Goal: Find specific page/section: Locate a particular part of the current website

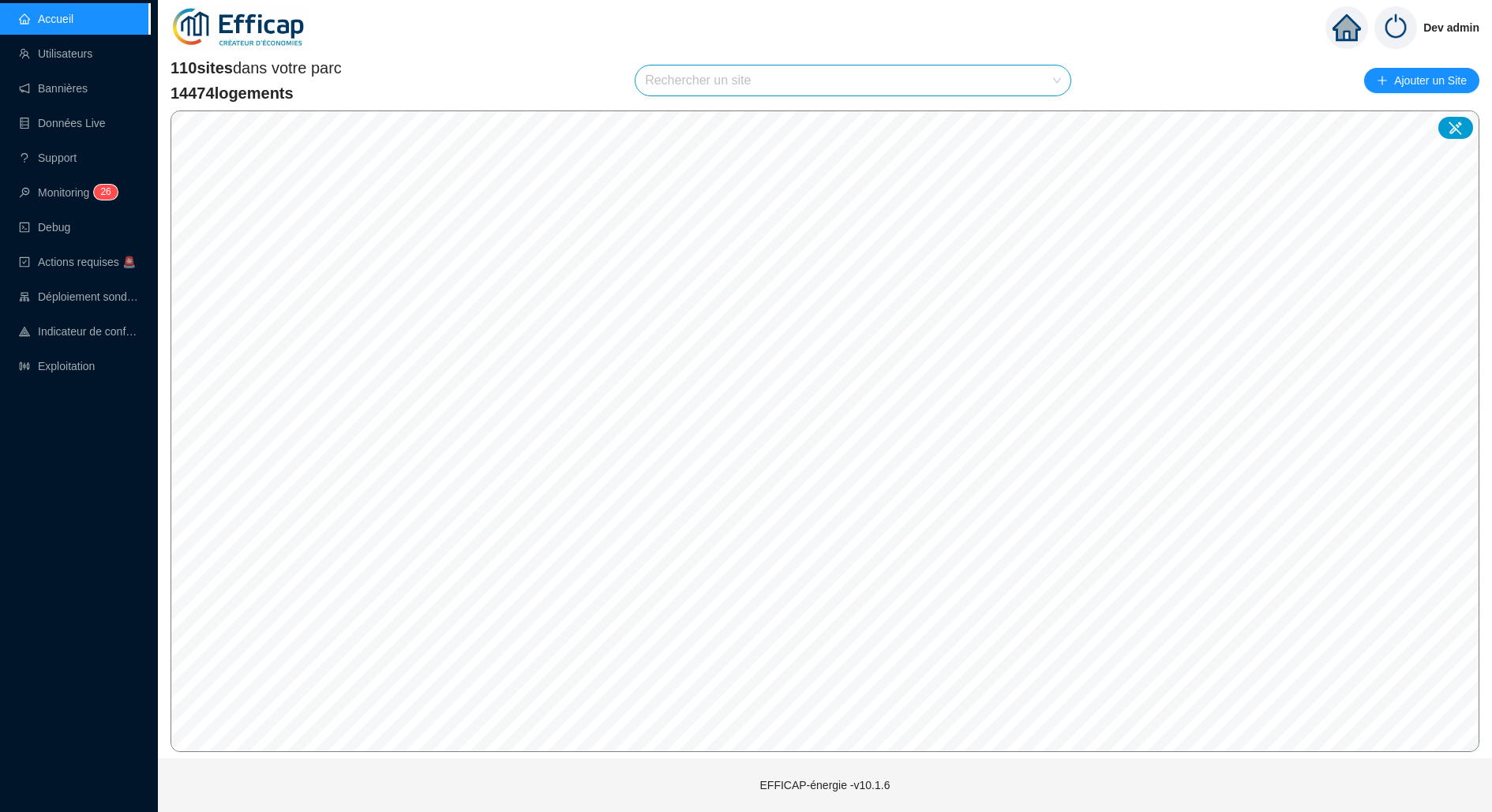
click at [781, 78] on input "search" at bounding box center [846, 80] width 402 height 30
type input "domaine"
click at [1030, 118] on div at bounding box center [1039, 118] width 36 height 24
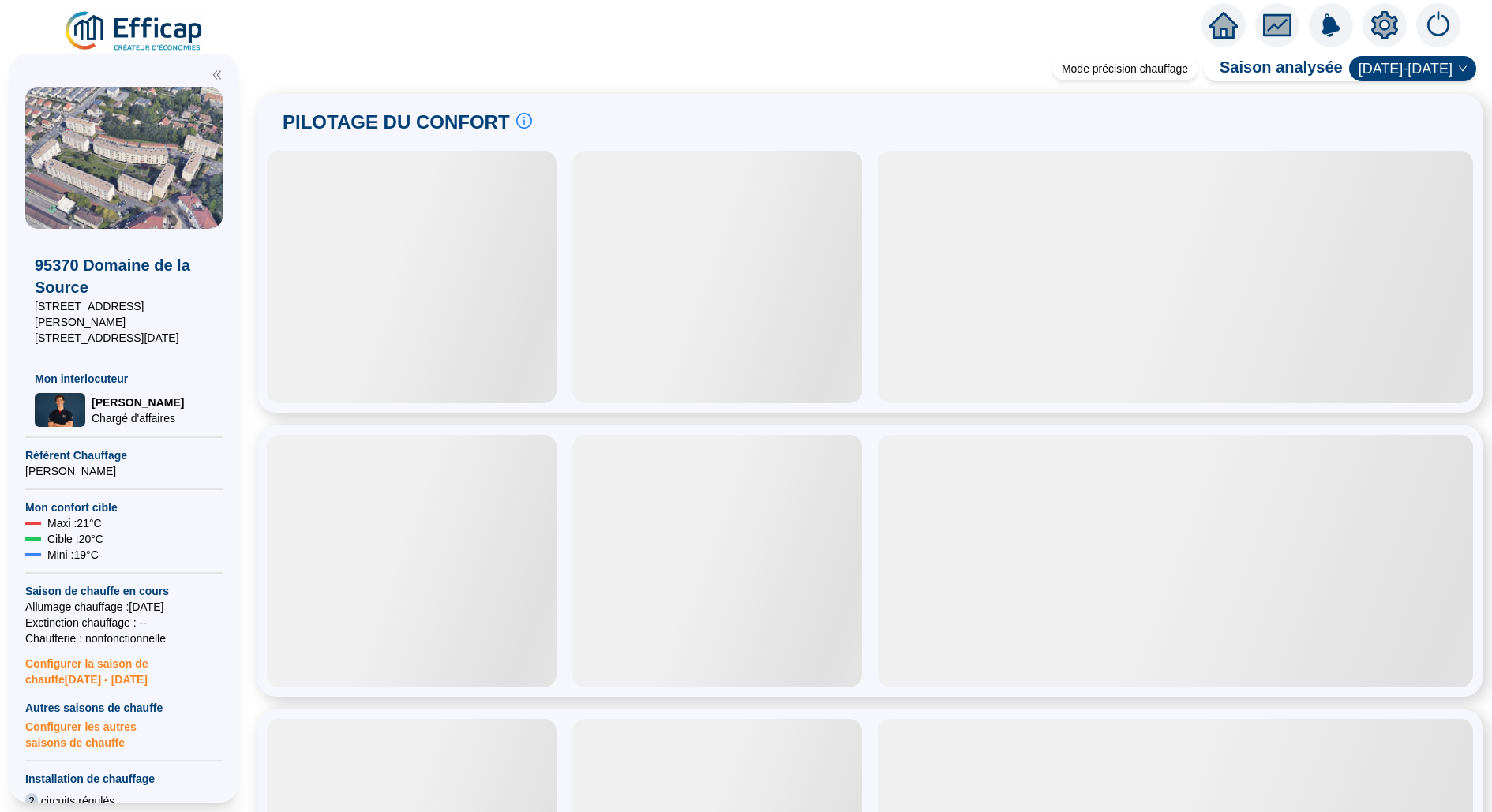
click at [1397, 30] on icon "setting" at bounding box center [1385, 26] width 28 height 28
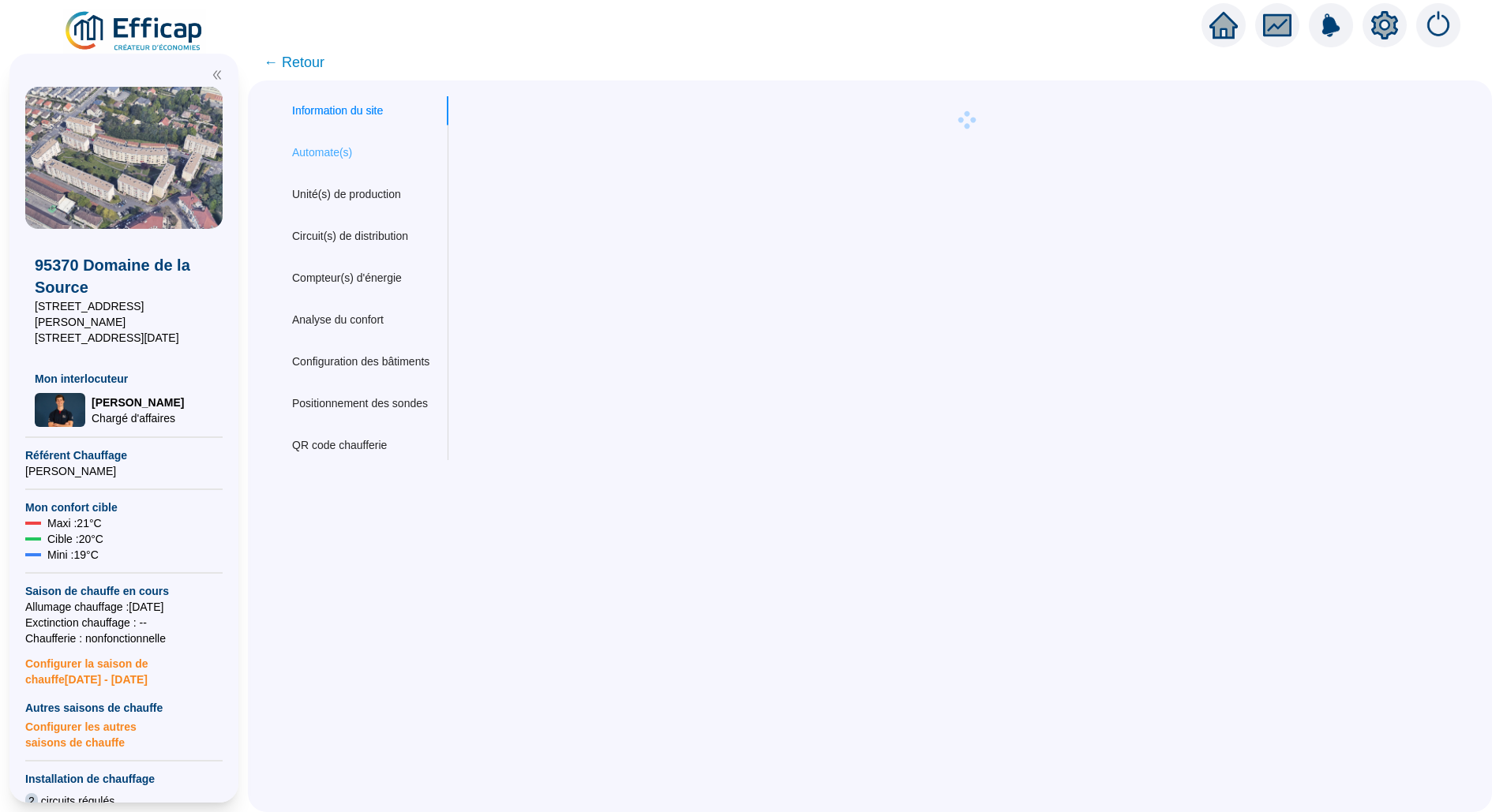
click at [346, 140] on div "Automate(s)" at bounding box center [360, 152] width 175 height 29
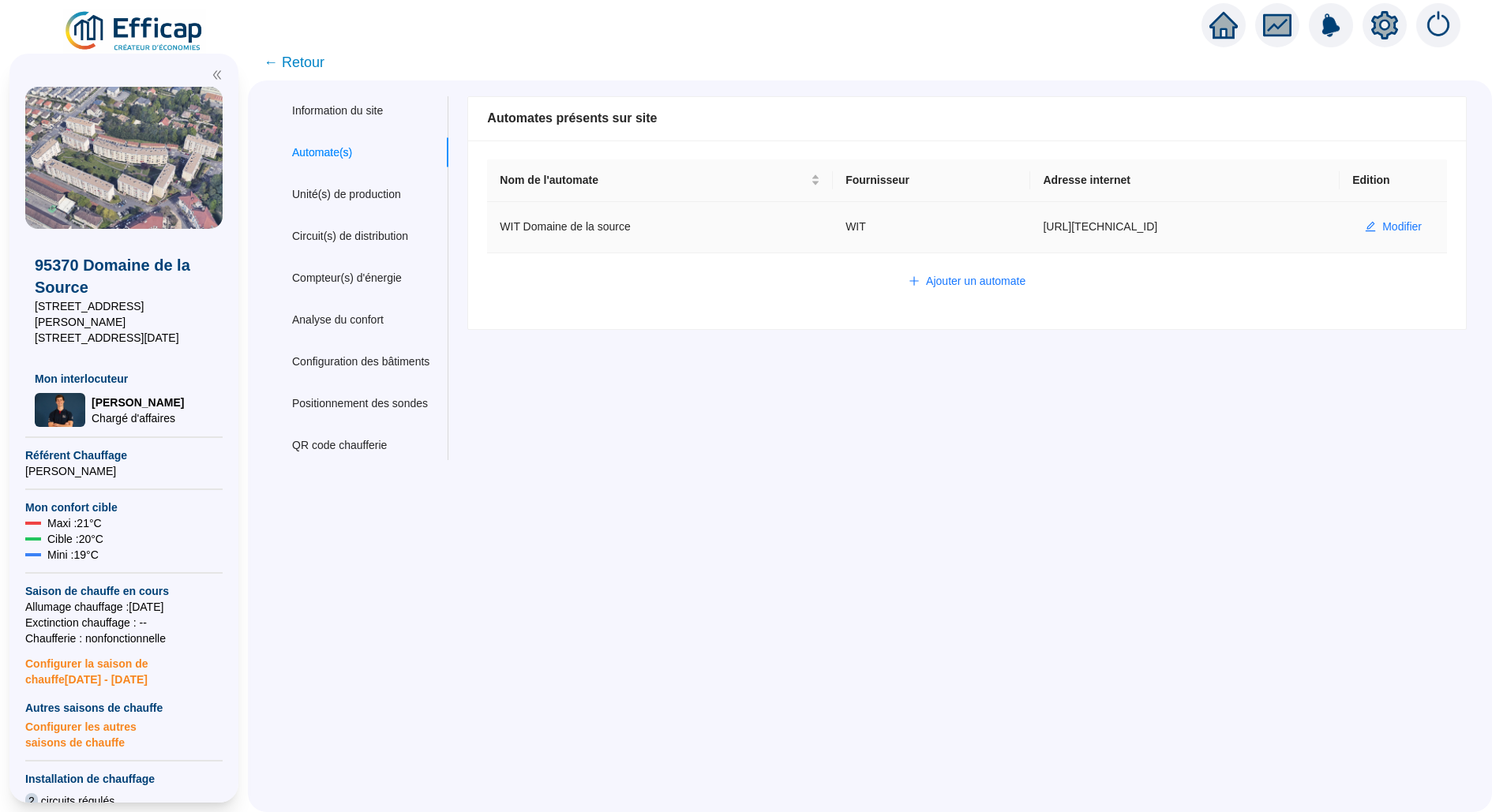
drag, startPoint x: 1167, startPoint y: 228, endPoint x: 1026, endPoint y: 230, distance: 141.0
click at [1030, 230] on td "[URL][TECHNICAL_ID]" at bounding box center [1184, 227] width 309 height 51
copy td "[URL][TECHNICAL_ID]"
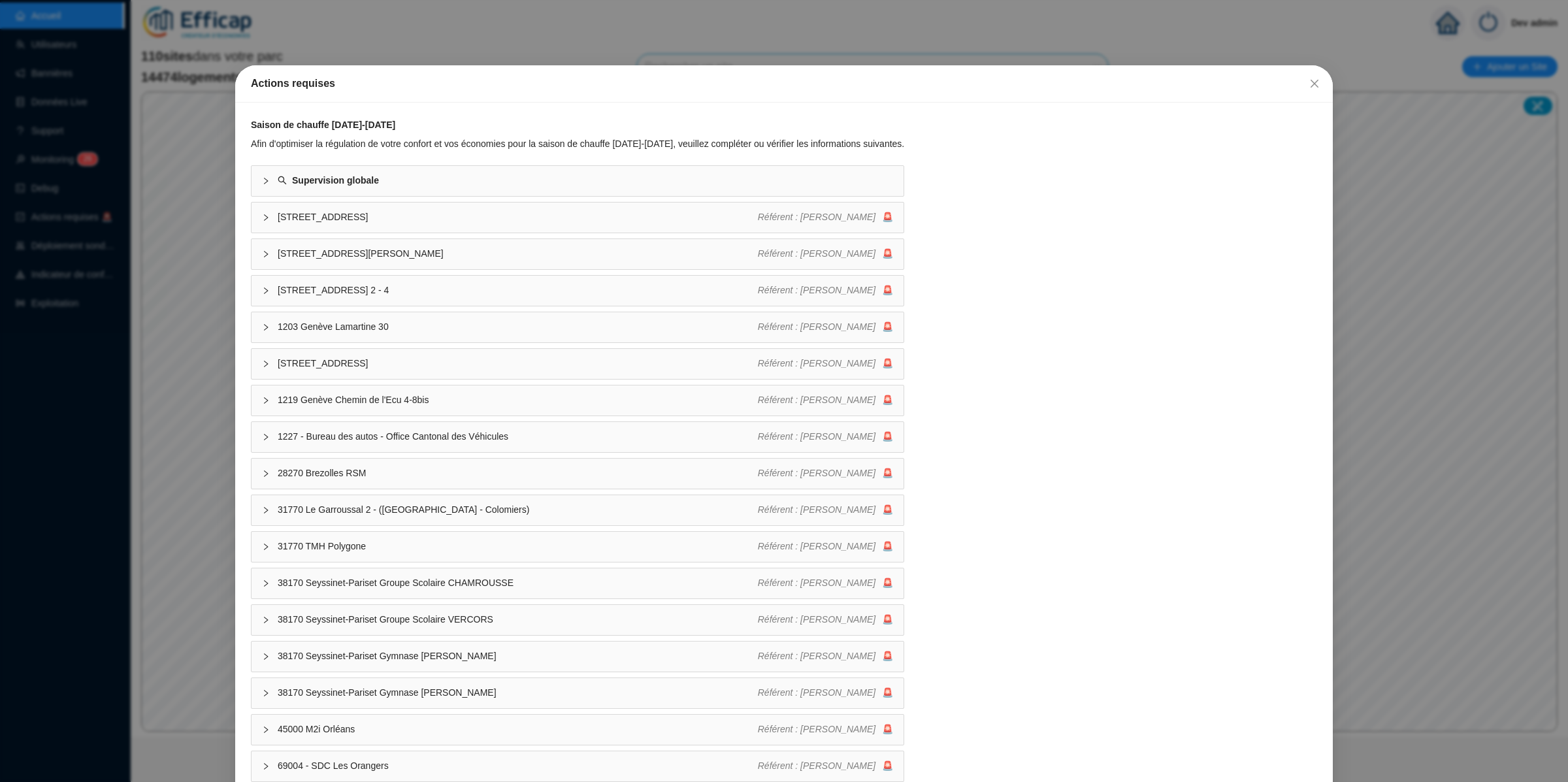
click at [153, 399] on div "Actions requises Saison de chauffe [DATE]-[DATE] Afin d'optimiser la régulation…" at bounding box center [784, 391] width 1568 height 782
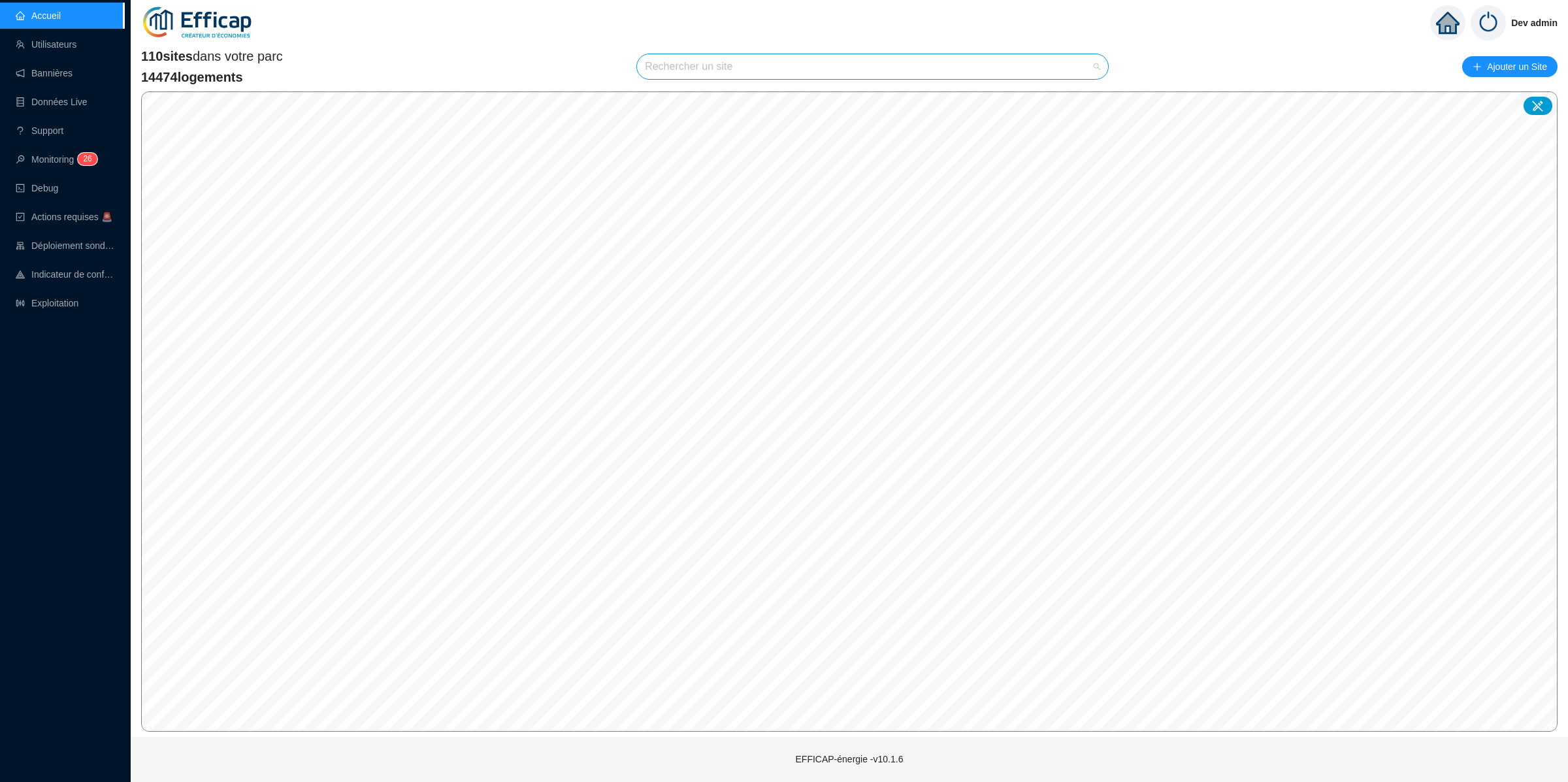
click at [832, 71] on input "search" at bounding box center [866, 66] width 443 height 25
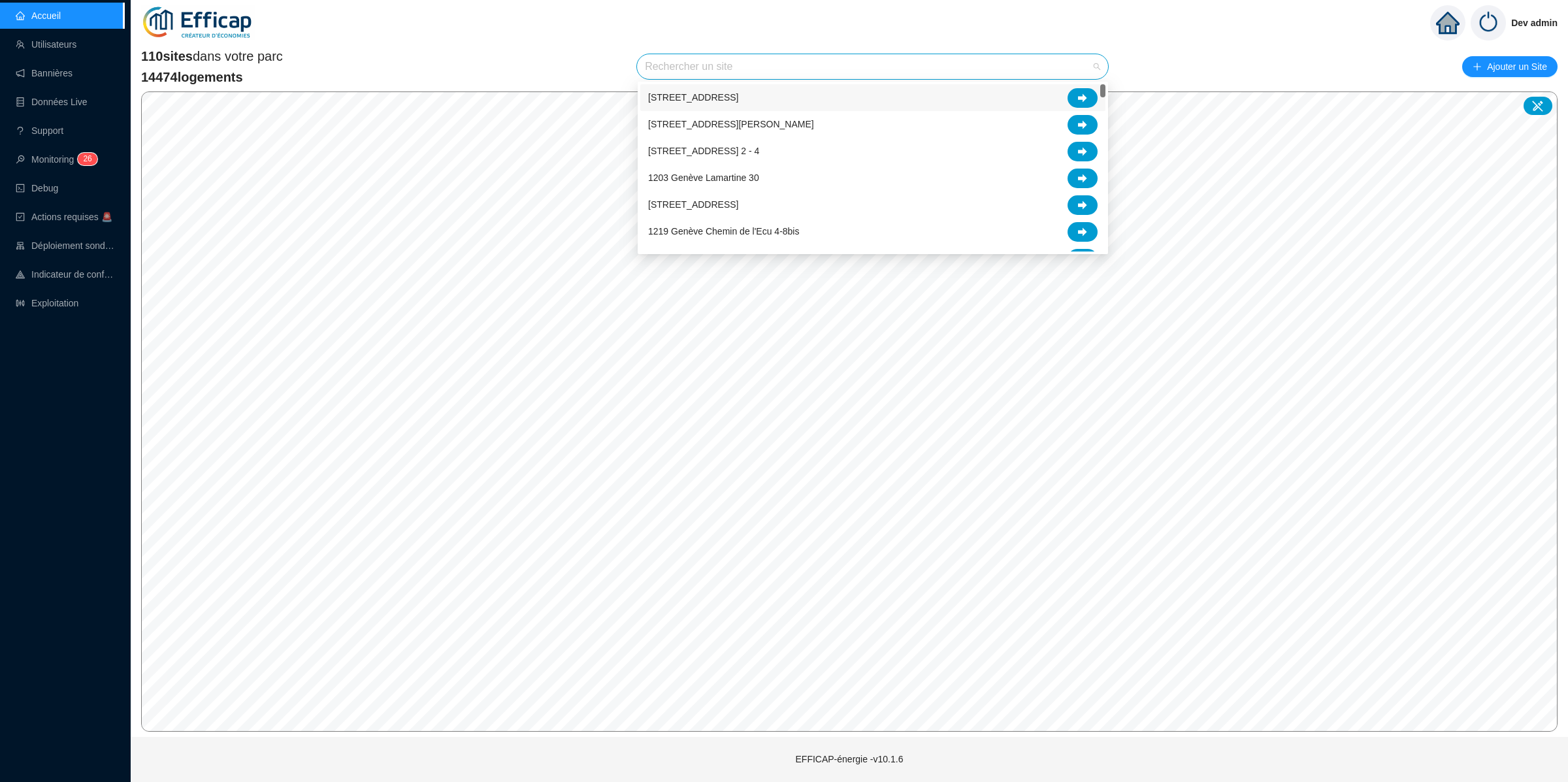
click at [833, 71] on input "search" at bounding box center [866, 66] width 443 height 25
click at [1171, 56] on div "110 sites dans votre parc 14474 logements Rechercher un site Ajouter un Site" at bounding box center [849, 67] width 1416 height 39
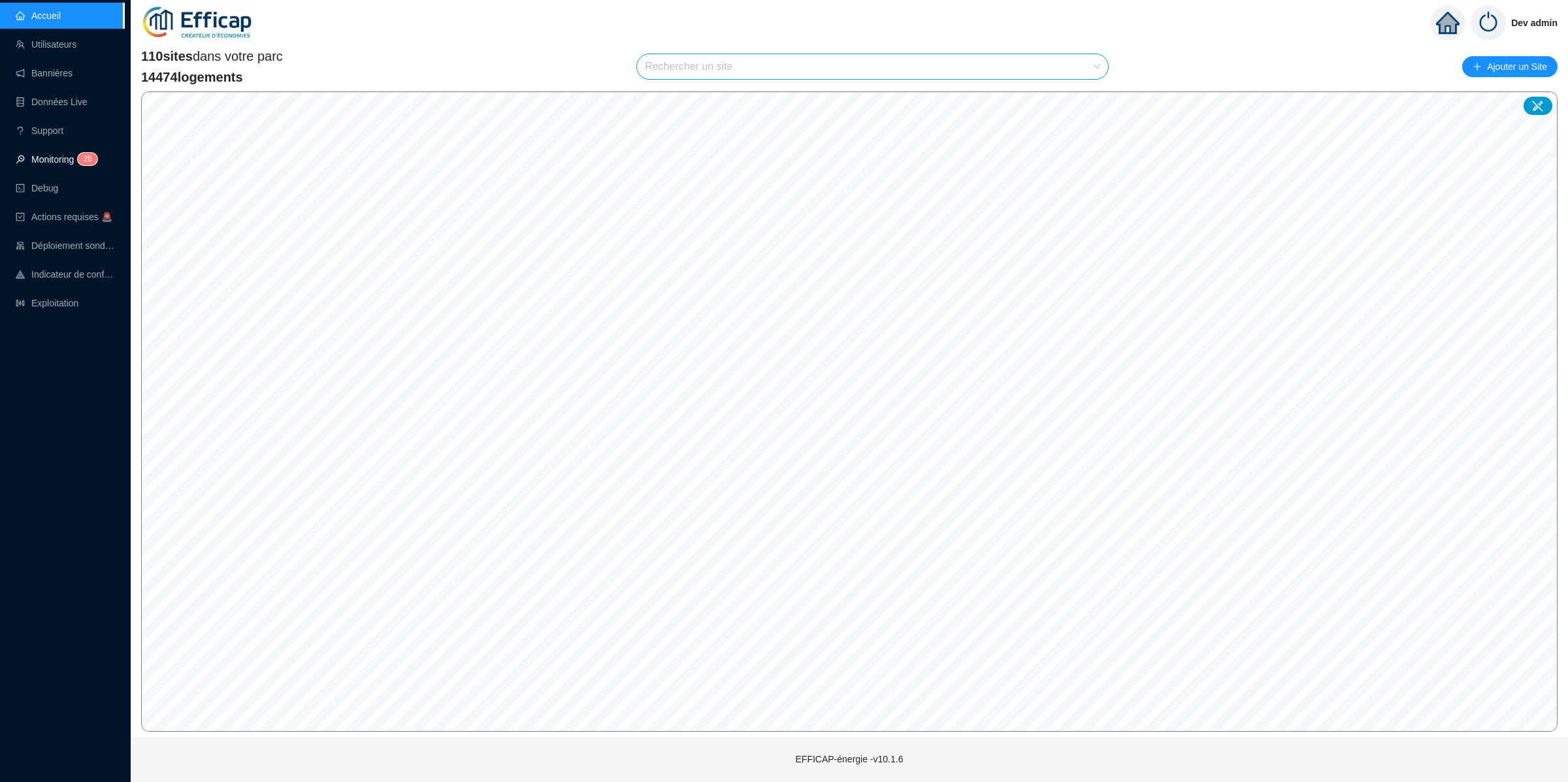
click at [16, 158] on link "Monitoring 2 6" at bounding box center [55, 159] width 78 height 10
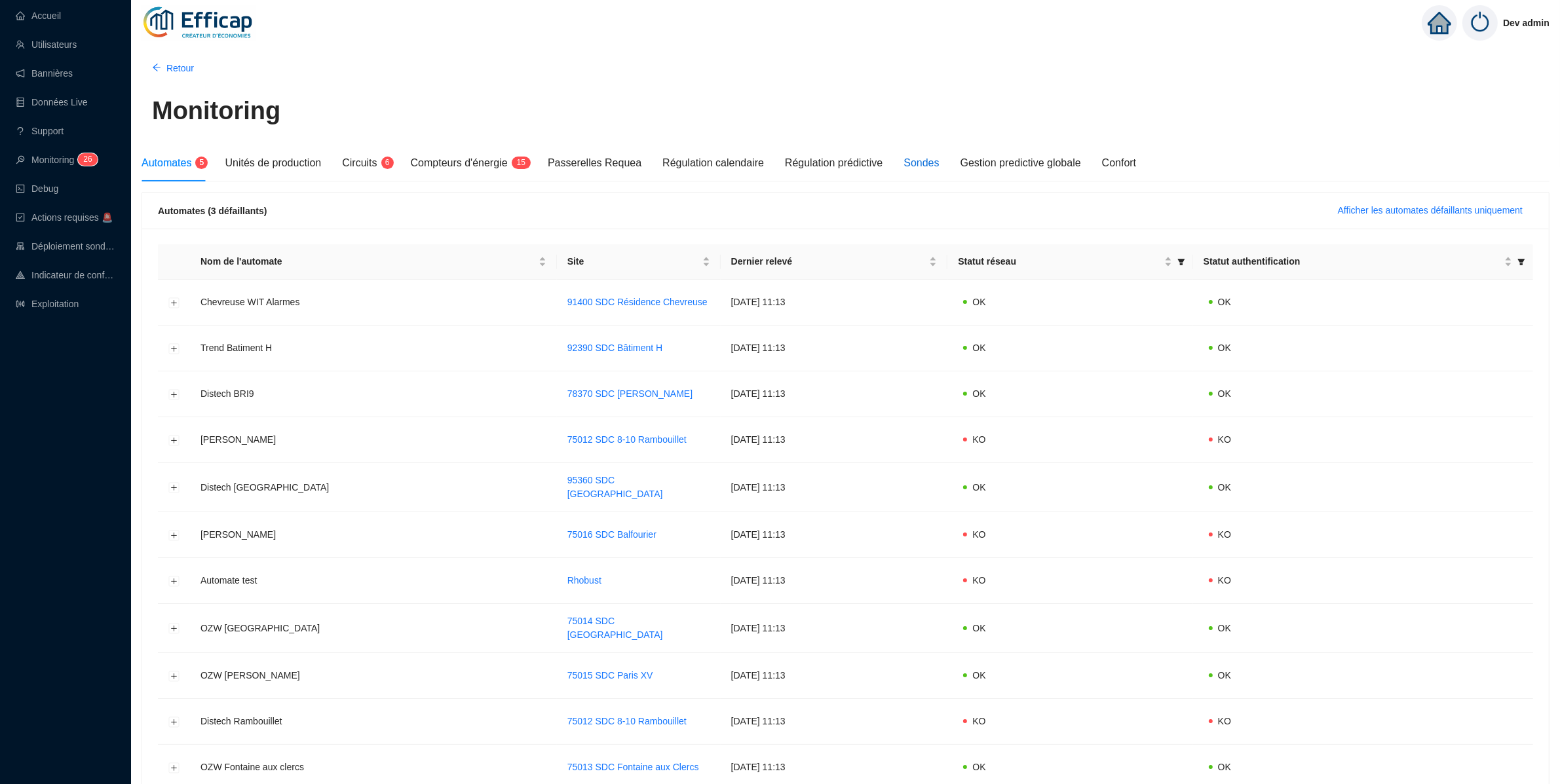
click at [918, 158] on div "Sondes" at bounding box center [921, 163] width 35 height 16
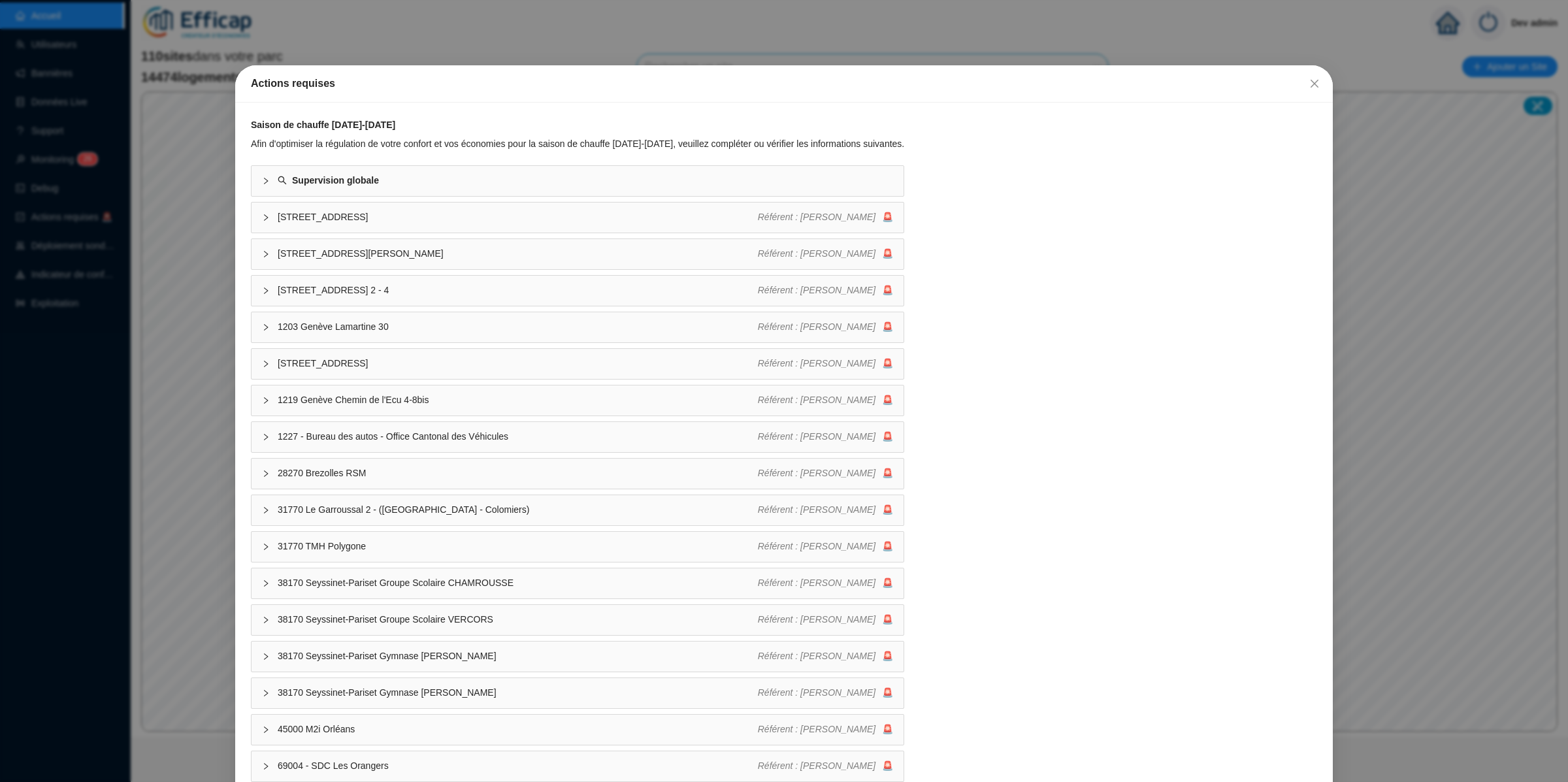
click at [165, 300] on div "Actions requises Saison de chauffe [DATE]-[DATE] Afin d'optimiser la régulation…" at bounding box center [784, 391] width 1568 height 782
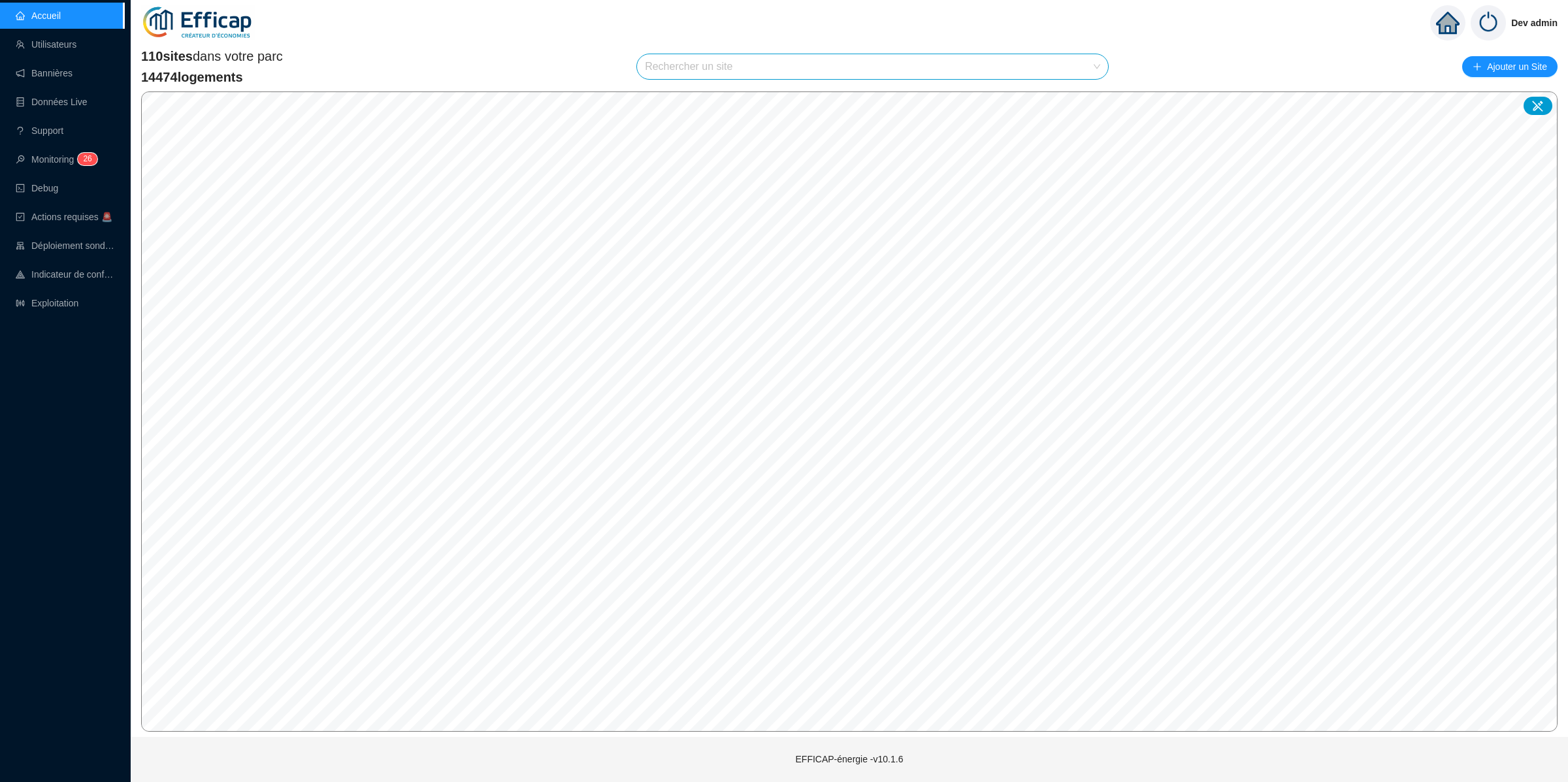
click at [1185, 90] on div "110 sites dans votre parc 14474 logements Rechercher un site Ajouter un Site © …" at bounding box center [849, 389] width 1416 height 684
click at [894, 81] on div "110 sites dans votre parc 14474 logements Rechercher un site Ajouter un Site" at bounding box center [849, 67] width 1416 height 39
click at [934, 71] on input "search" at bounding box center [866, 66] width 443 height 25
type input "poly"
click at [1073, 90] on div at bounding box center [1082, 98] width 30 height 20
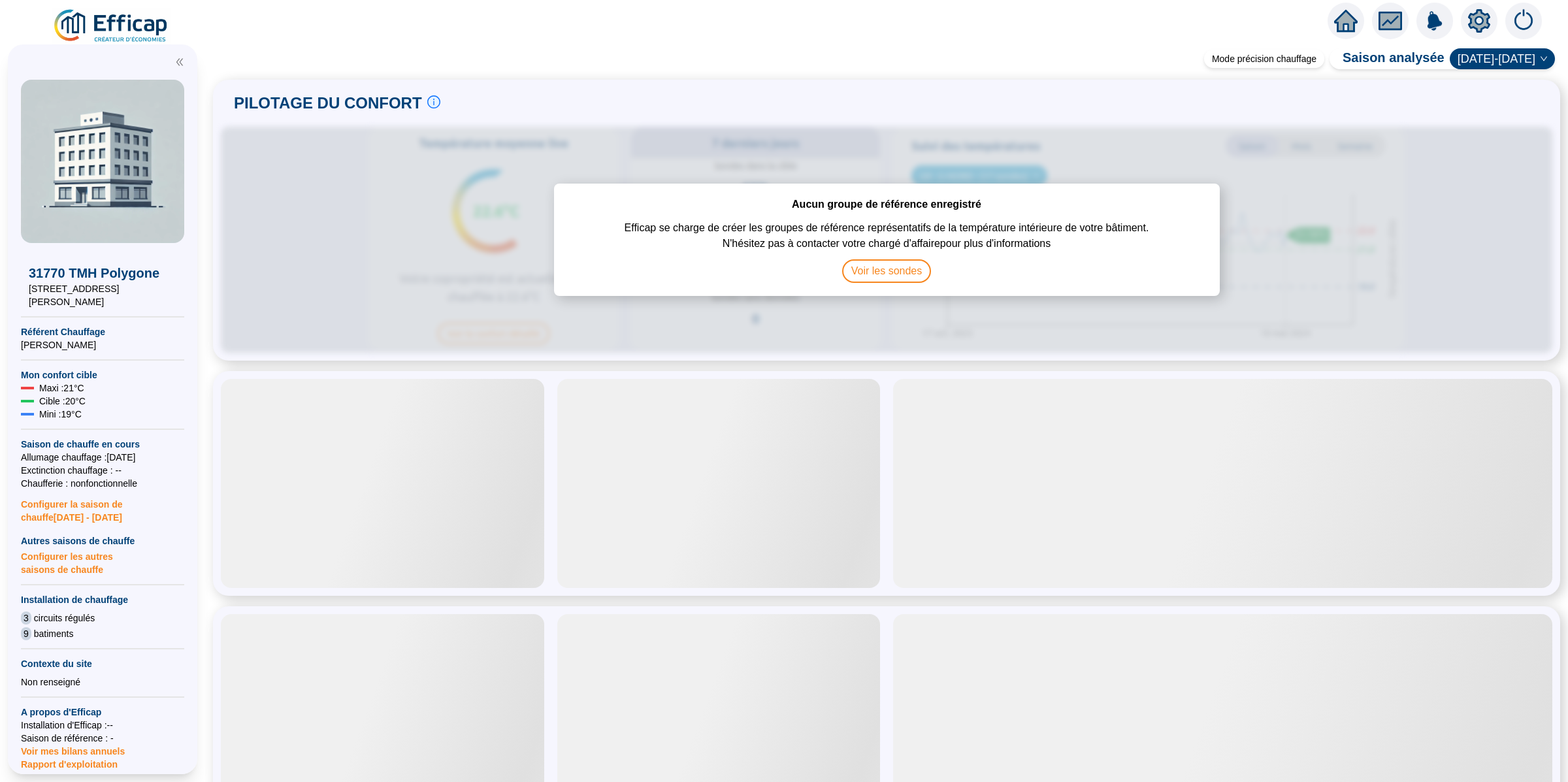
click at [1486, 16] on icon "setting" at bounding box center [1479, 20] width 22 height 21
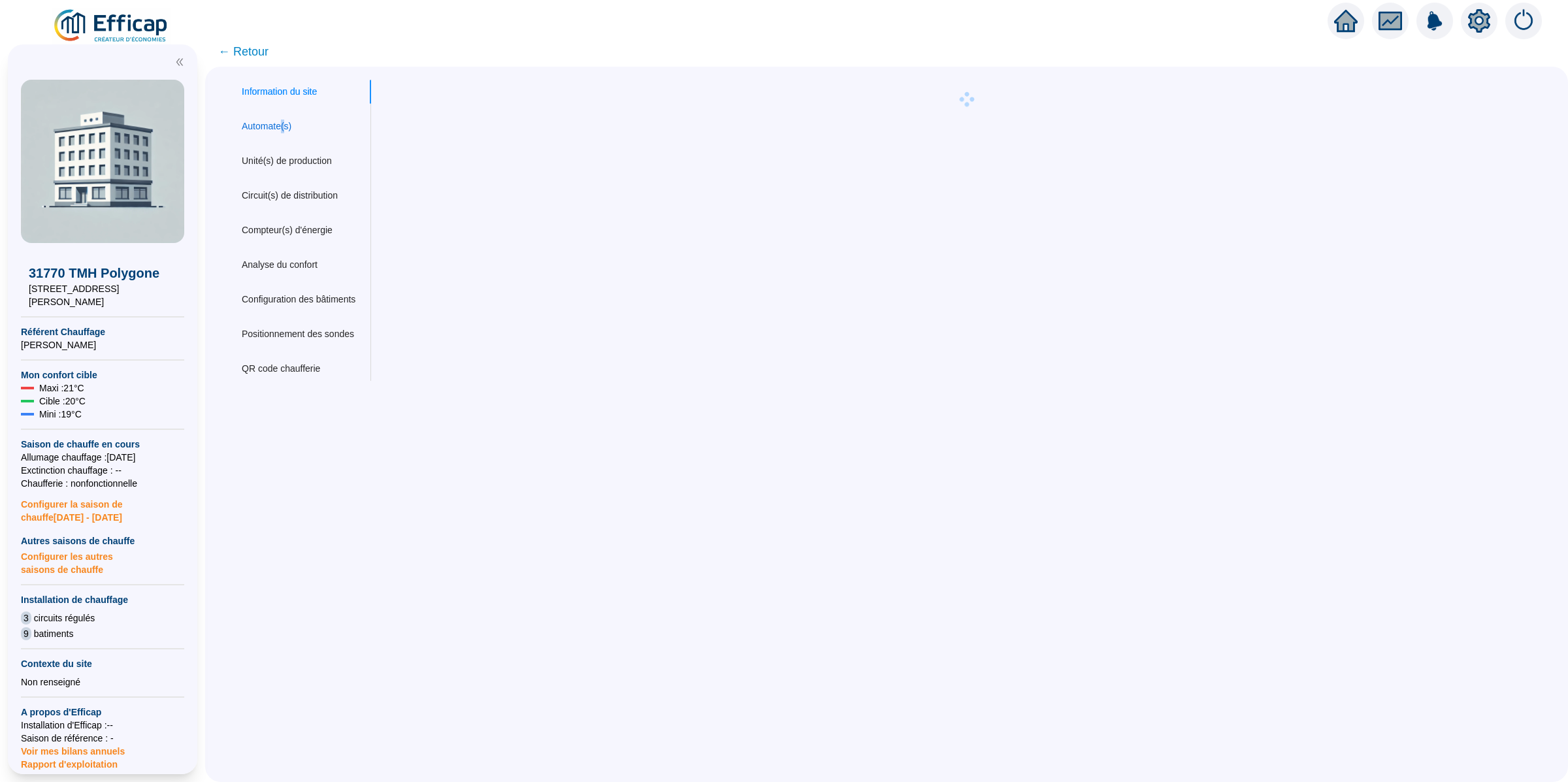
click at [292, 128] on div "Automate(s)" at bounding box center [267, 126] width 50 height 14
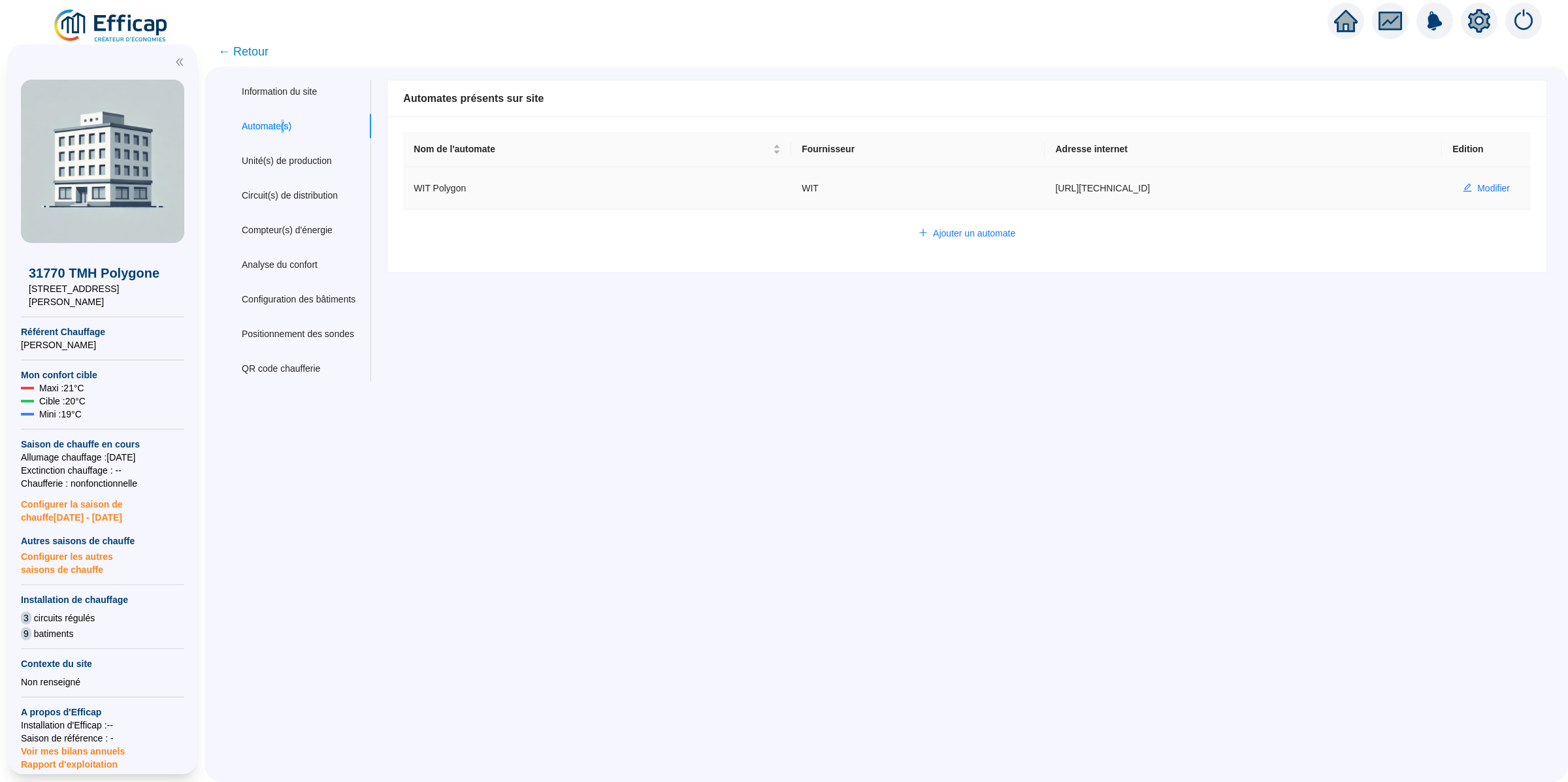
drag, startPoint x: 1127, startPoint y: 188, endPoint x: 1003, endPoint y: 183, distance: 124.1
click at [1045, 183] on td "https://77.62.162.142:31200" at bounding box center [1243, 188] width 397 height 42
copy td "https://77.62.162.142:31200"
